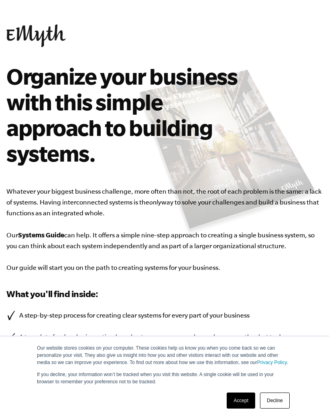
click at [281, 403] on link "Decline" at bounding box center [275, 401] width 30 height 16
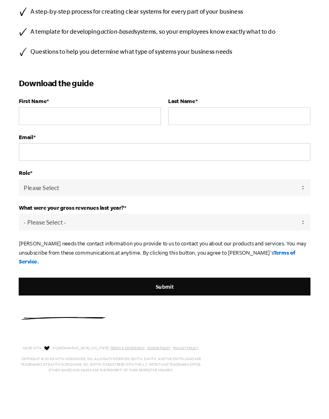
scroll to position [304, 0]
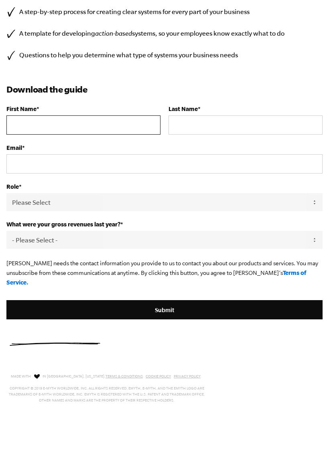
click at [112, 126] on input "First Name *" at bounding box center [83, 125] width 154 height 19
click at [118, 123] on input "First Name *" at bounding box center [83, 125] width 154 height 19
type input "D"
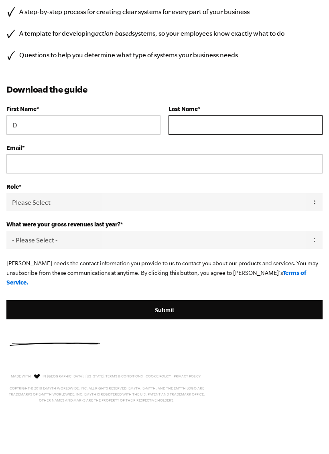
click at [231, 121] on input "Last Name *" at bounding box center [245, 125] width 154 height 19
type input "W"
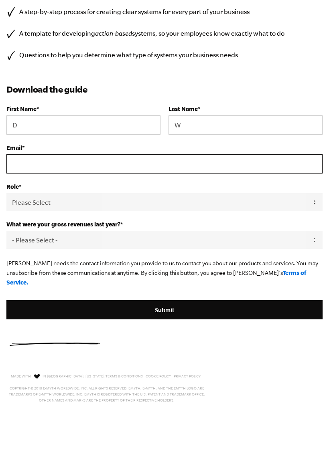
click at [128, 160] on input "Email *" at bounding box center [164, 163] width 316 height 19
type input "dwilliams97@gmail.com"
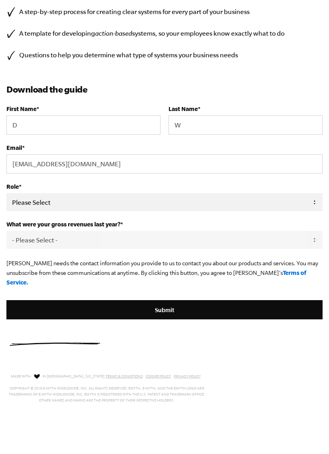
click at [311, 203] on select "Please Select Owner Partner / Co-Owner Executive Employee / Other" at bounding box center [164, 202] width 316 height 18
select select "Owner"
click at [307, 243] on select "- Please Select - 0-75K 76-150K 151-275K 276-500K 501-750K 751-1M 1-2.5M 2.5-5M…" at bounding box center [164, 240] width 316 height 18
select select "0-75K"
click at [277, 278] on link "Terms of Service." at bounding box center [156, 278] width 300 height 16
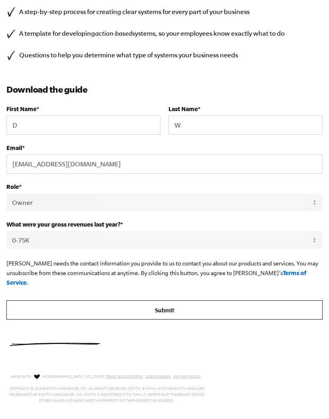
click at [168, 306] on input "Submit" at bounding box center [164, 309] width 316 height 19
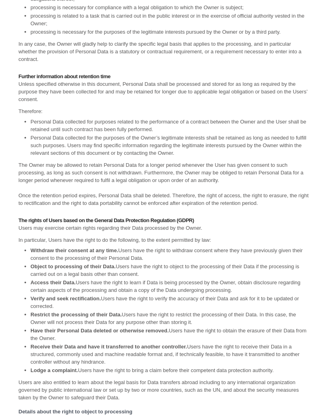
scroll to position [6053, 0]
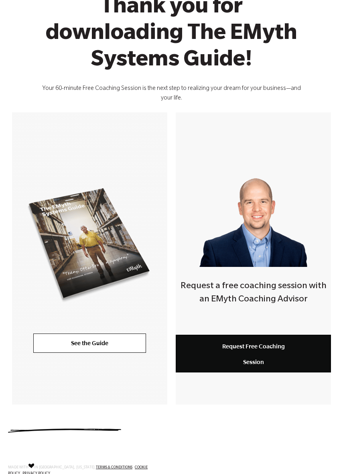
scroll to position [84, 0]
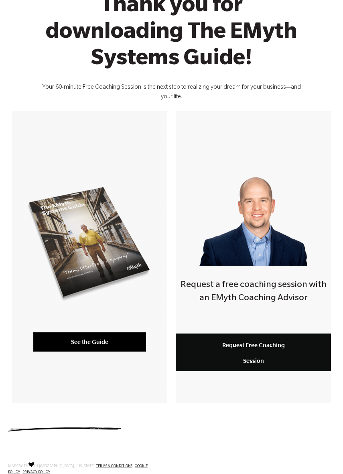
click at [93, 339] on link "See the Guide" at bounding box center [89, 341] width 113 height 19
